Goal: Find specific page/section: Find specific page/section

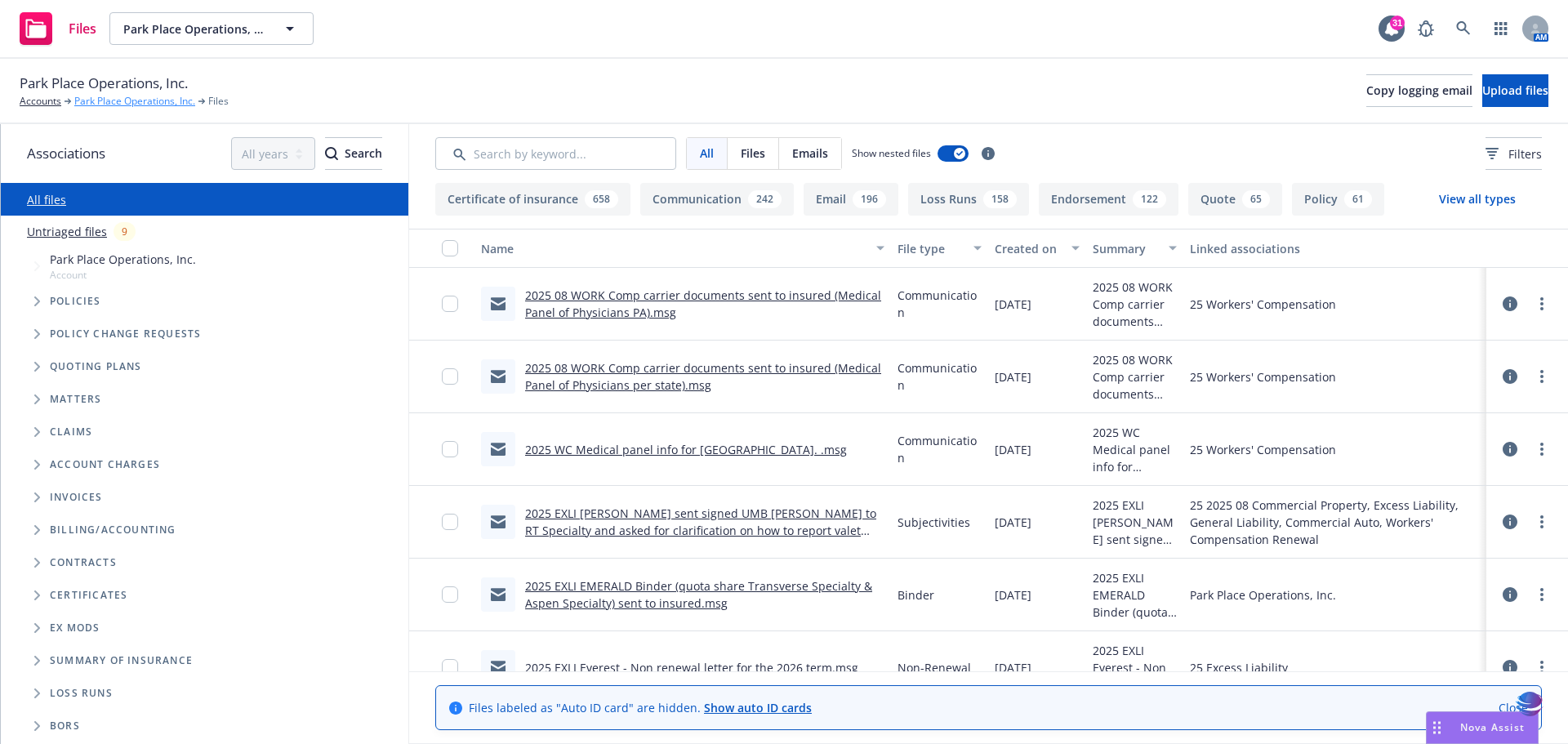
click at [131, 103] on link "Park Place Operations, Inc." at bounding box center [135, 101] width 121 height 14
